Goal: Transaction & Acquisition: Book appointment/travel/reservation

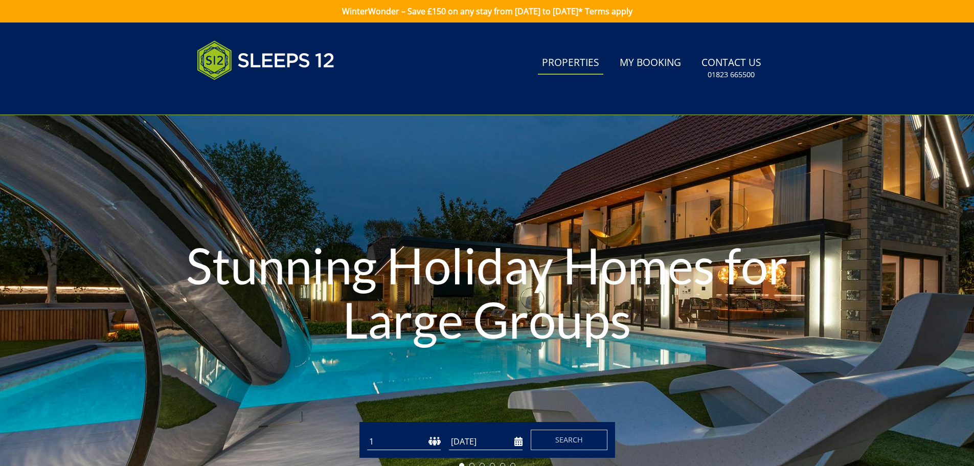
click at [564, 57] on link "Properties" at bounding box center [570, 63] width 65 height 23
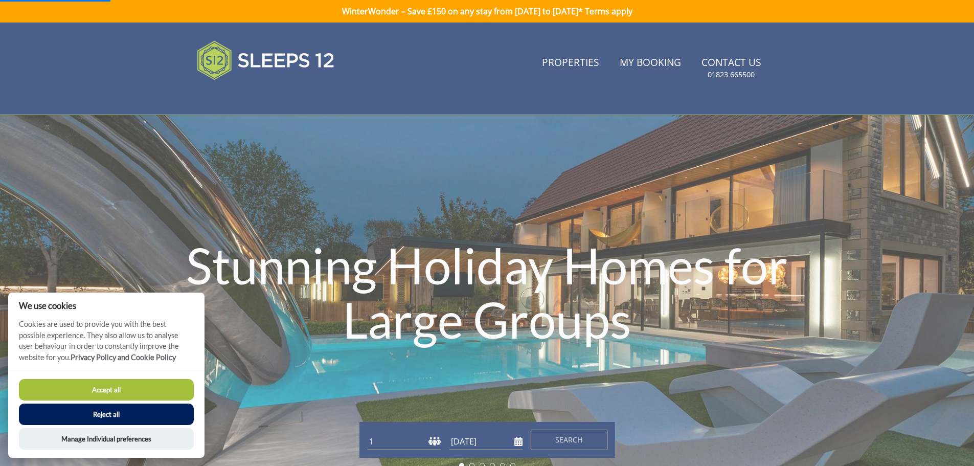
drag, startPoint x: 619, startPoint y: 341, endPoint x: 614, endPoint y: 324, distance: 17.6
click at [621, 330] on h1 "Stunning Holiday Homes for Large Groups" at bounding box center [487, 292] width 682 height 149
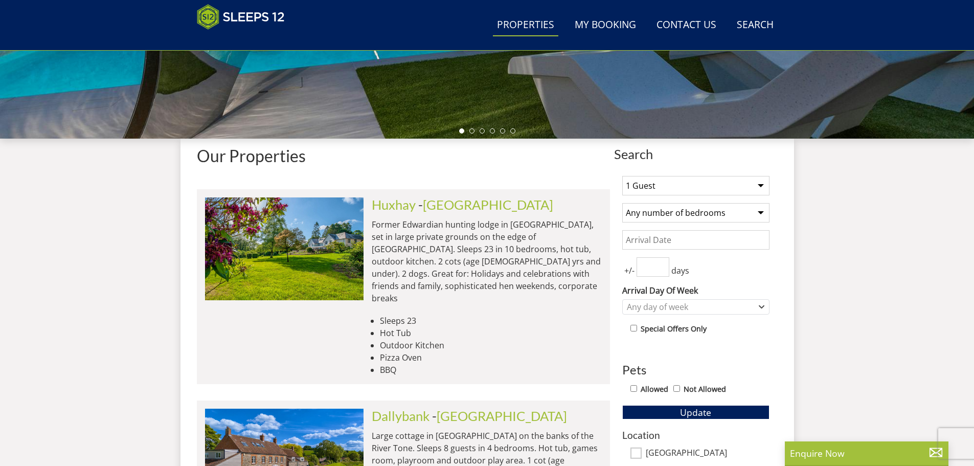
scroll to position [316, 0]
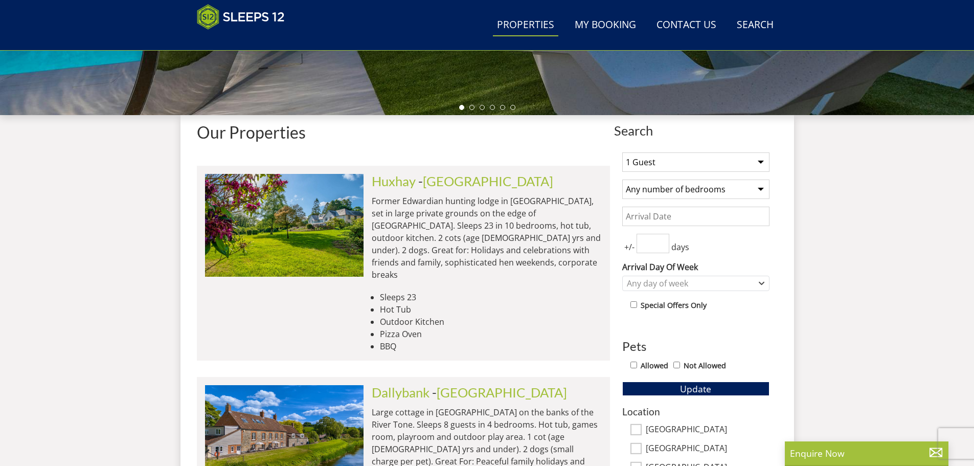
click at [764, 162] on select "1 Guest 2 Guests 3 Guests 4 Guests 5 Guests 6 Guests 7 Guests 8 Guests 9 Guests…" at bounding box center [695, 161] width 147 height 19
select select "10"
click at [622, 152] on select "1 Guest 2 Guests 3 Guests 4 Guests 5 Guests 6 Guests 7 Guests 8 Guests 9 Guests…" at bounding box center [695, 161] width 147 height 19
click at [760, 185] on select "Any number of bedrooms 4 Bedrooms 5 Bedrooms 6 Bedrooms 7 Bedrooms 8 Bedrooms 9…" at bounding box center [695, 189] width 147 height 19
select select "6"
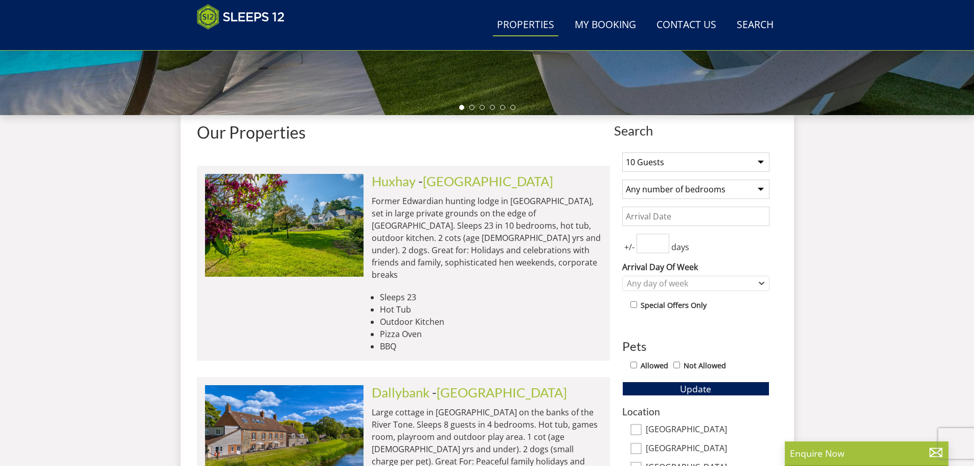
click at [622, 180] on select "Any number of bedrooms 4 Bedrooms 5 Bedrooms 6 Bedrooms 7 Bedrooms 8 Bedrooms 9…" at bounding box center [695, 189] width 147 height 19
click at [749, 219] on input "Date" at bounding box center [695, 216] width 147 height 19
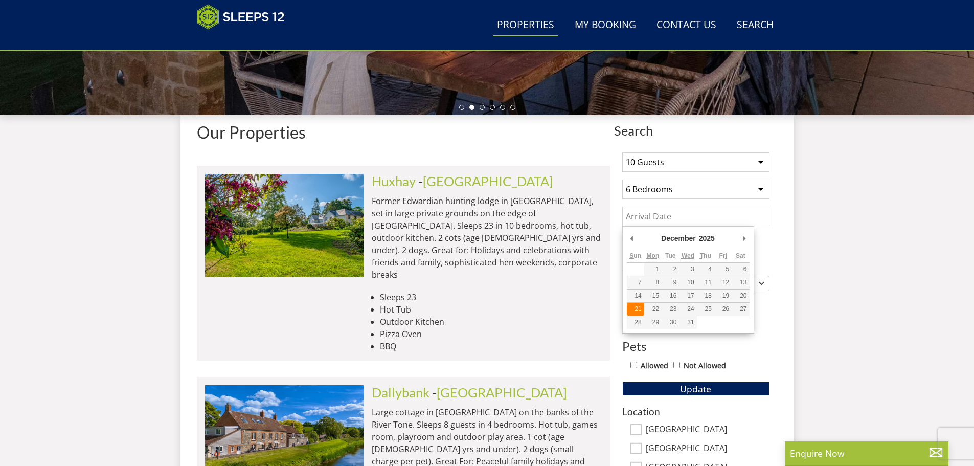
type input "[DATE]"
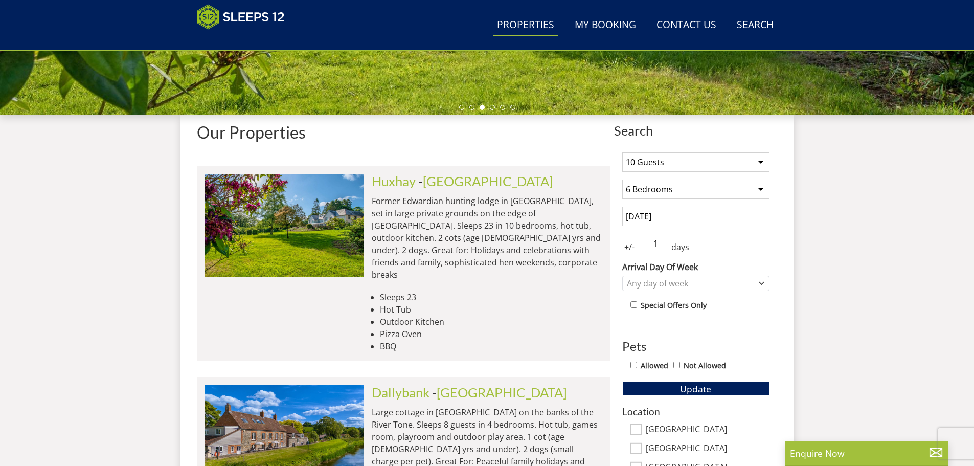
click at [663, 237] on input "1" at bounding box center [653, 243] width 33 height 19
type input "2"
click at [663, 239] on input "2" at bounding box center [653, 243] width 33 height 19
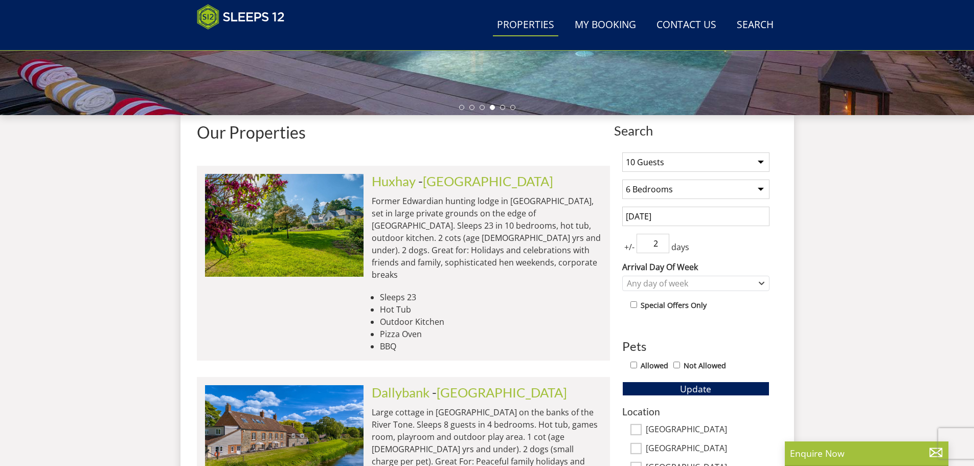
click at [634, 364] on input "Allowed" at bounding box center [634, 365] width 7 height 7
checkbox input "true"
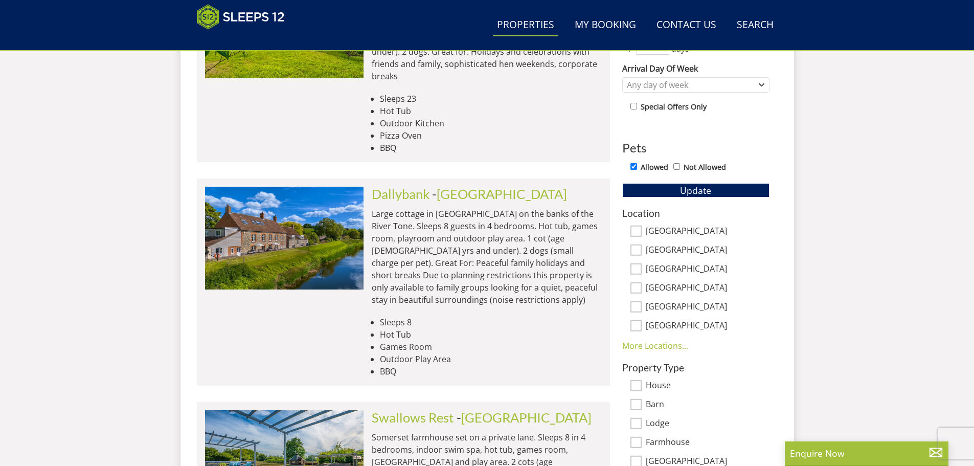
scroll to position [521, 0]
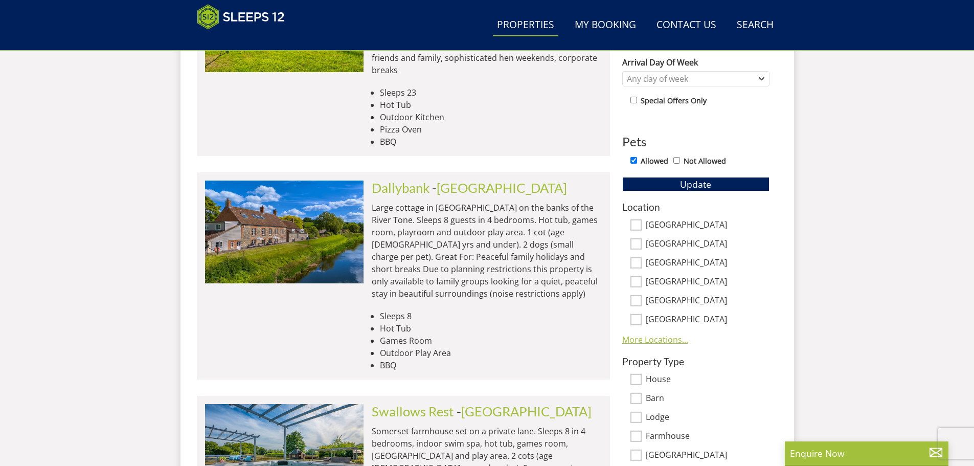
click at [665, 337] on link "More Locations..." at bounding box center [655, 339] width 66 height 11
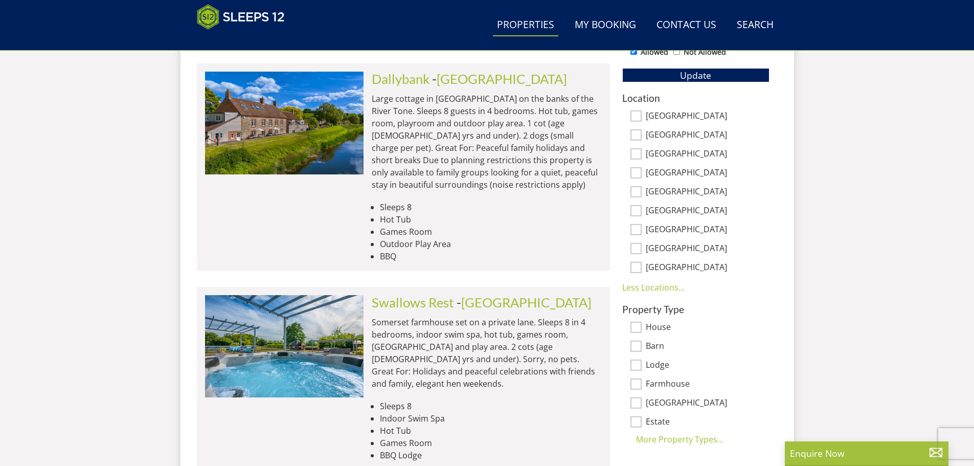
scroll to position [623, 0]
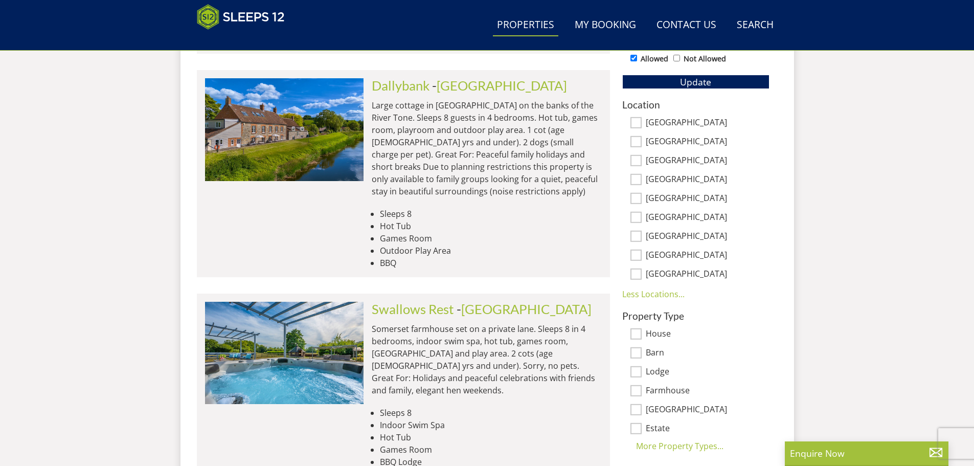
click at [639, 221] on input "[GEOGRAPHIC_DATA]" at bounding box center [636, 217] width 11 height 11
checkbox input "true"
